Goal: Task Accomplishment & Management: Use online tool/utility

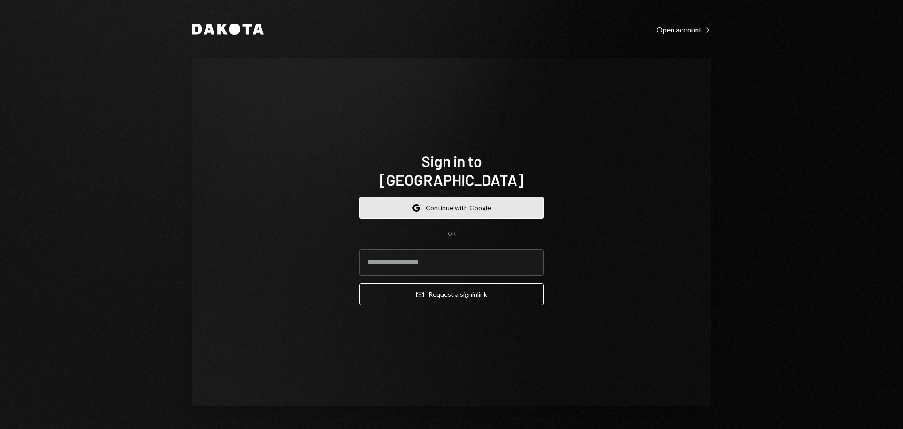
click at [454, 197] on button "Google Continue with Google" at bounding box center [451, 208] width 184 height 22
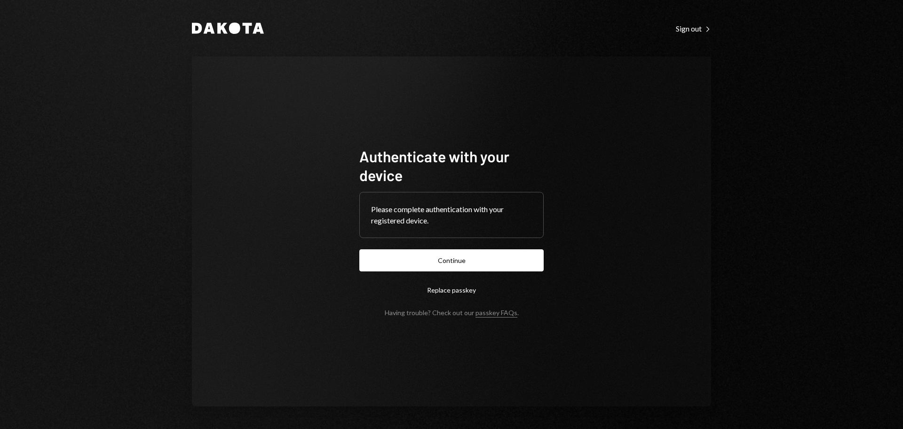
click at [511, 255] on button "Continue" at bounding box center [451, 260] width 184 height 22
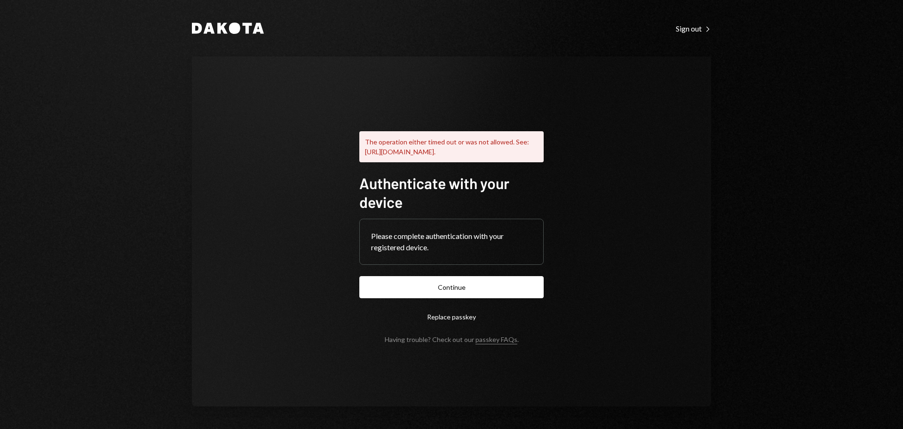
click at [439, 289] on button "Continue" at bounding box center [451, 287] width 184 height 22
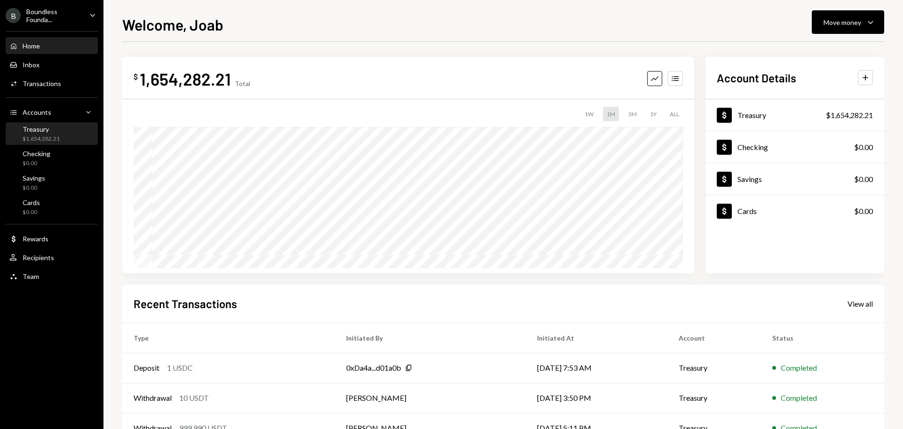
click at [45, 132] on div "Treasury" at bounding box center [41, 129] width 37 height 8
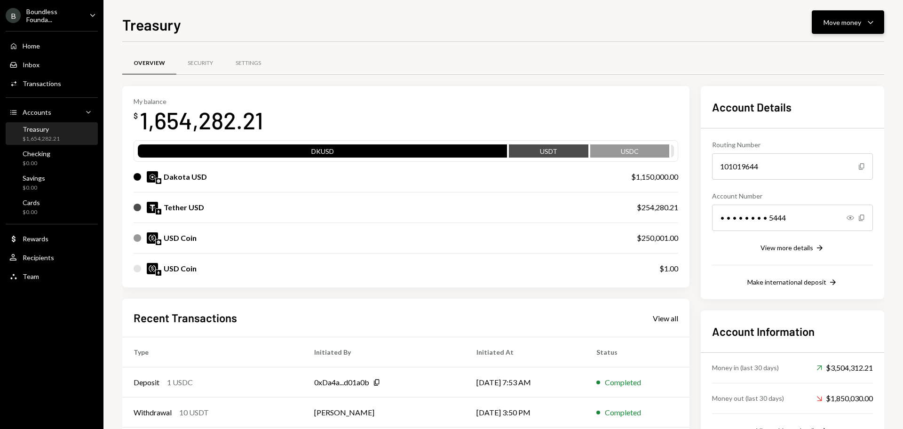
click at [865, 25] on div "Move money Caret Down" at bounding box center [848, 21] width 49 height 11
click at [821, 94] on div "Deposit" at bounding box center [840, 93] width 69 height 10
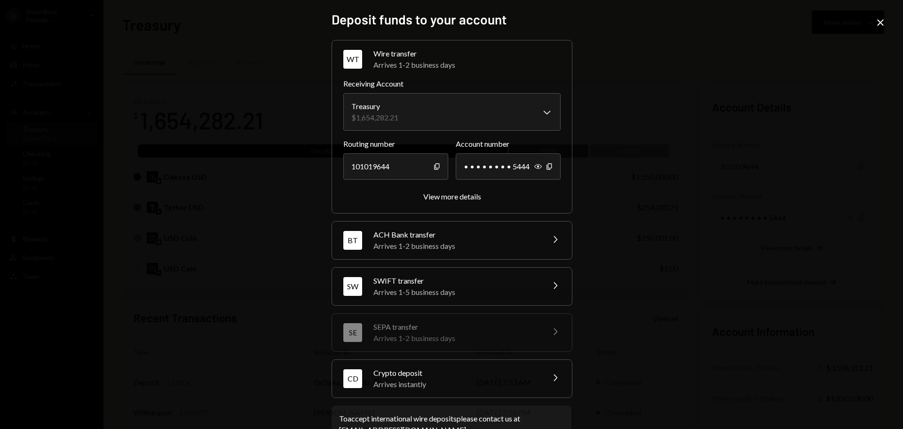
click at [432, 375] on div "Crypto deposit" at bounding box center [456, 372] width 165 height 11
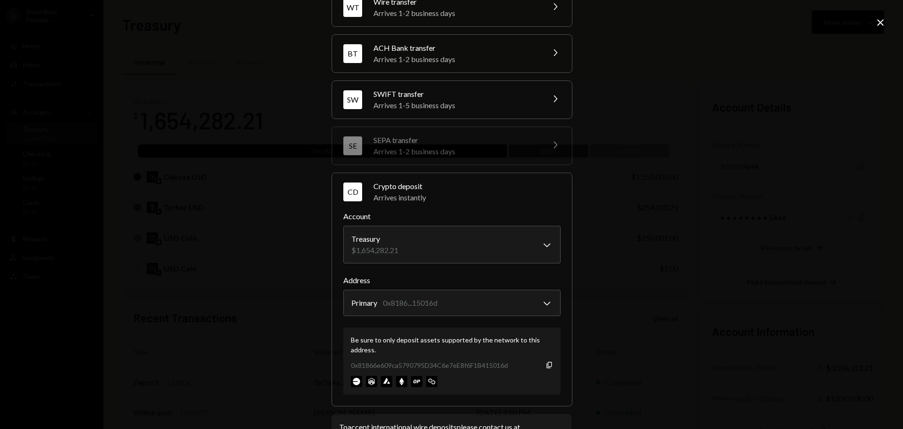
scroll to position [89, 0]
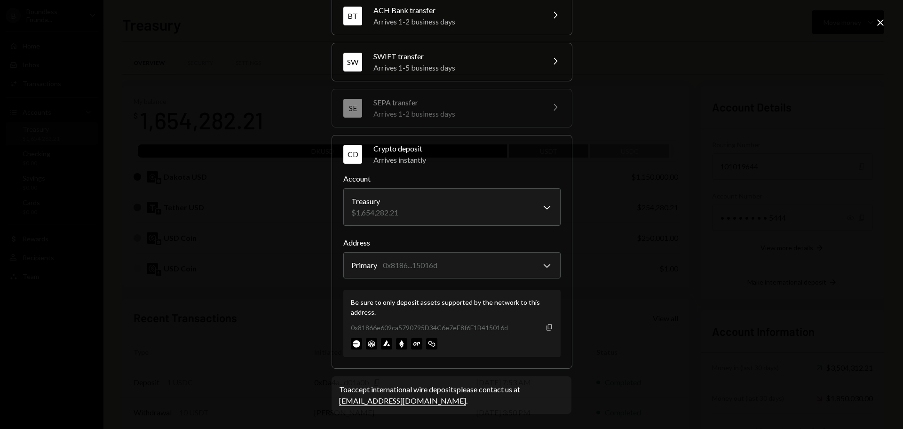
click at [546, 327] on icon "Copy" at bounding box center [550, 328] width 8 height 8
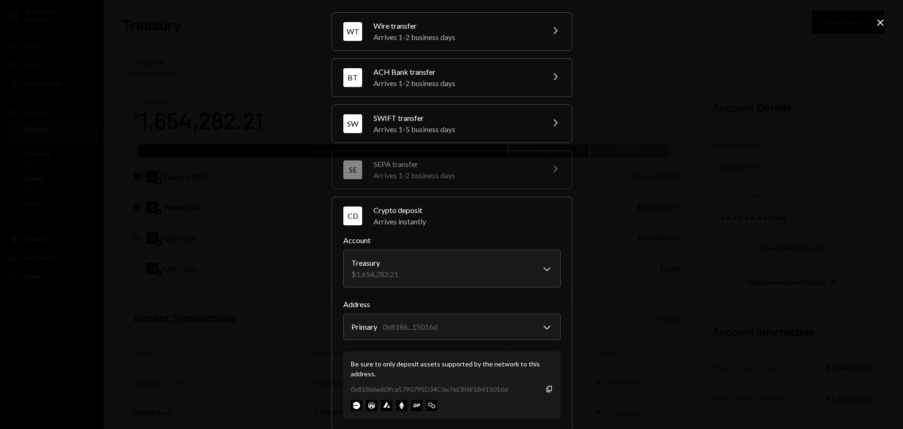
scroll to position [0, 0]
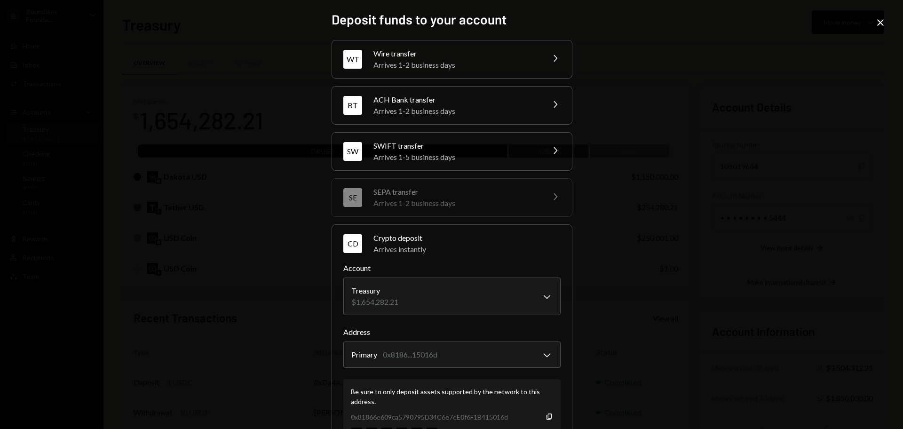
click at [878, 24] on icon "Close" at bounding box center [880, 22] width 11 height 11
